Goal: Find specific page/section: Find specific page/section

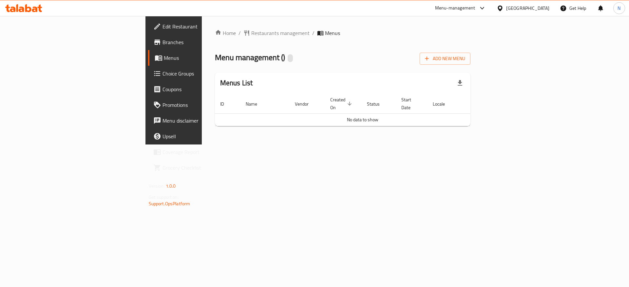
click at [506, 10] on div at bounding box center [500, 8] width 9 height 7
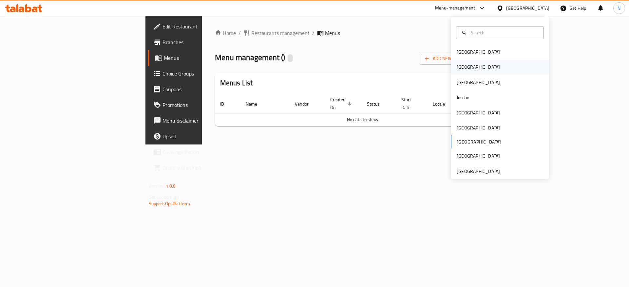
click at [472, 65] on div "[GEOGRAPHIC_DATA]" at bounding box center [500, 67] width 98 height 15
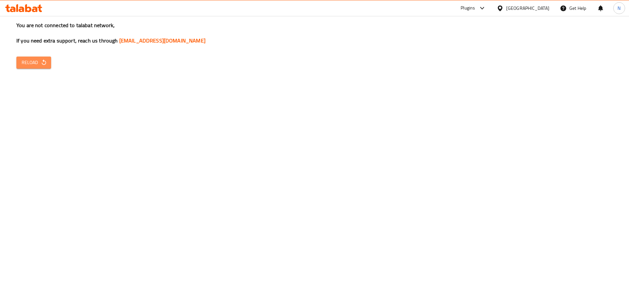
click at [28, 59] on span "Reload" at bounding box center [34, 63] width 24 height 8
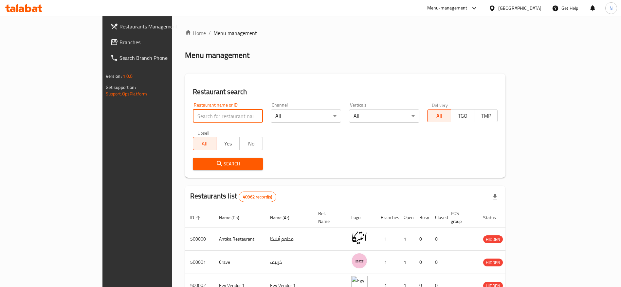
click at [193, 114] on input "search" at bounding box center [228, 116] width 70 height 13
paste input "لقمه عيش"
type input "لقمه عيش"
click button "Search" at bounding box center [228, 164] width 70 height 12
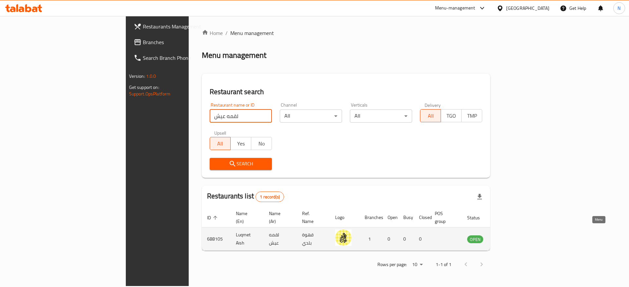
click at [509, 235] on icon "enhanced table" at bounding box center [505, 239] width 8 height 8
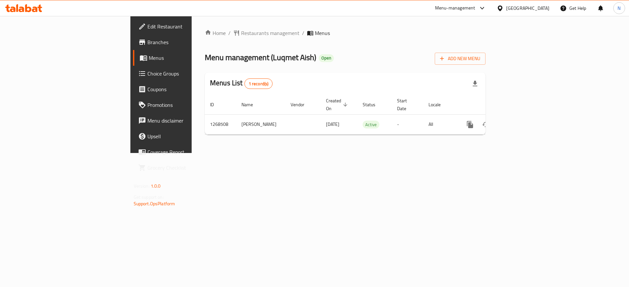
click at [147, 26] on span "Edit Restaurant" at bounding box center [188, 27] width 83 height 8
